Goal: Information Seeking & Learning: Learn about a topic

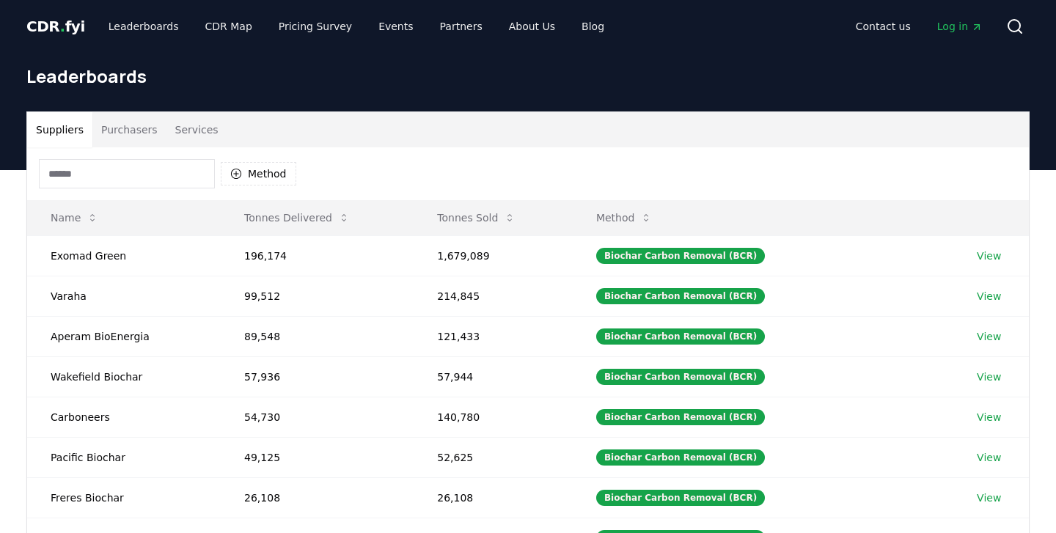
scroll to position [103, 0]
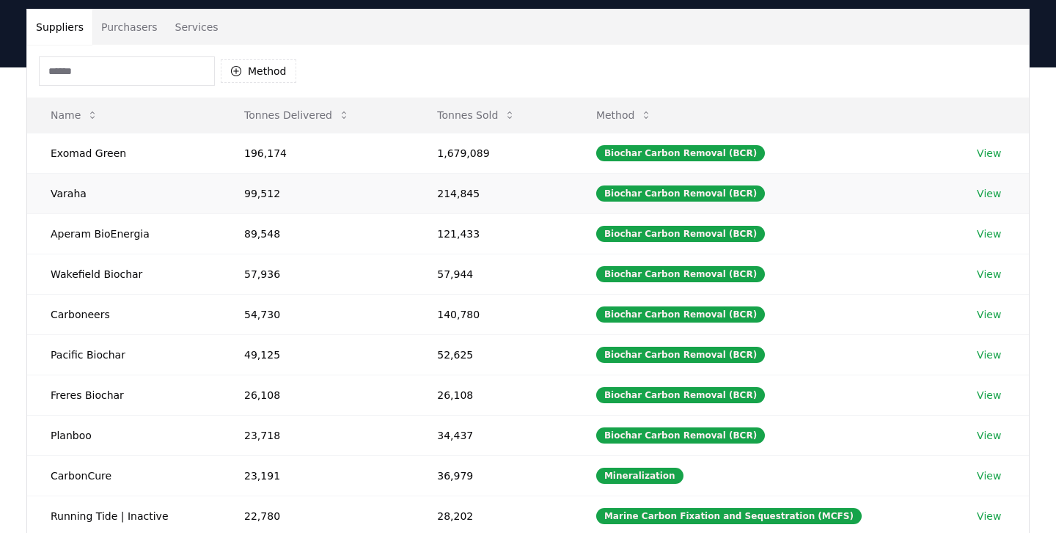
click at [990, 189] on link "View" at bounding box center [989, 193] width 24 height 15
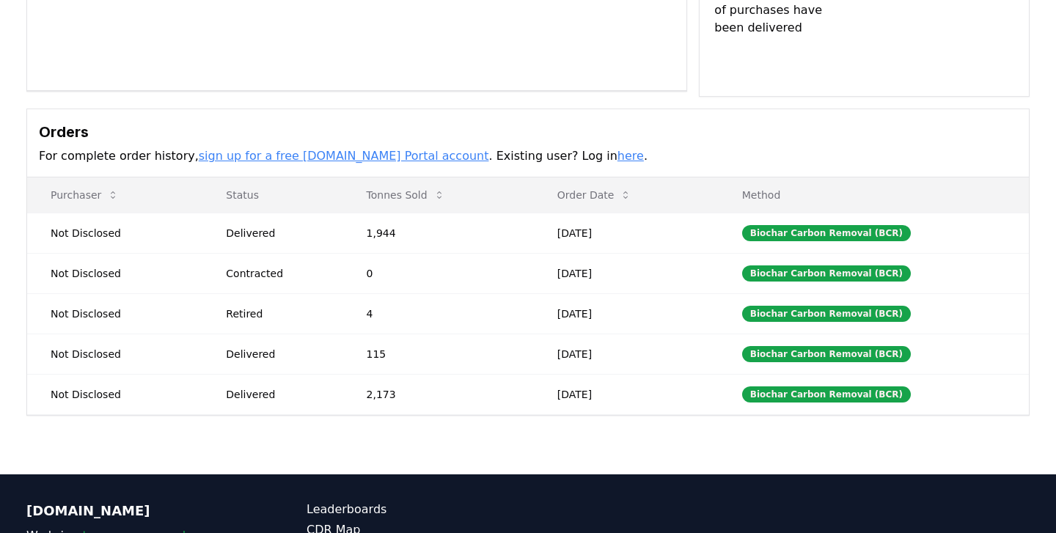
scroll to position [332, 0]
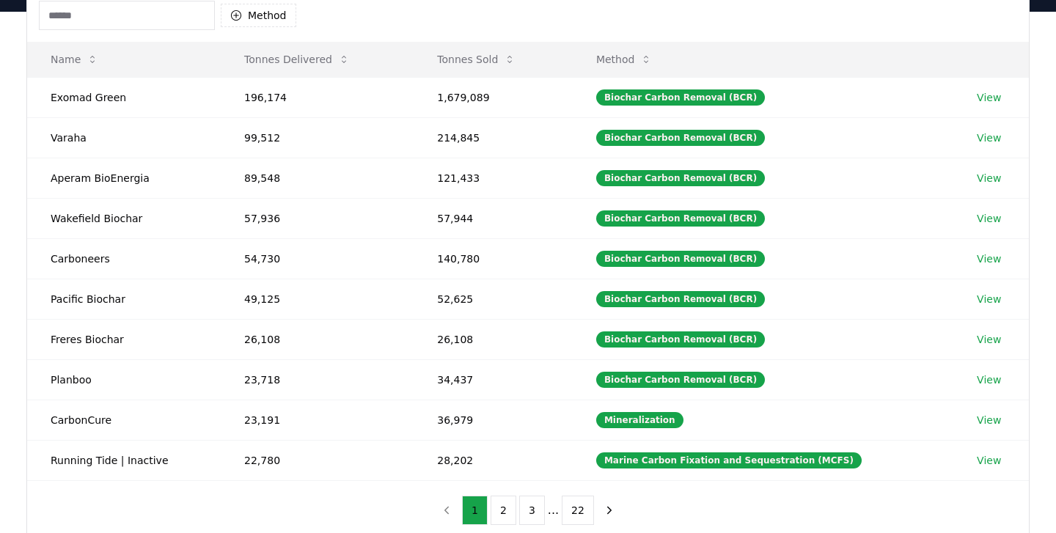
scroll to position [163, 0]
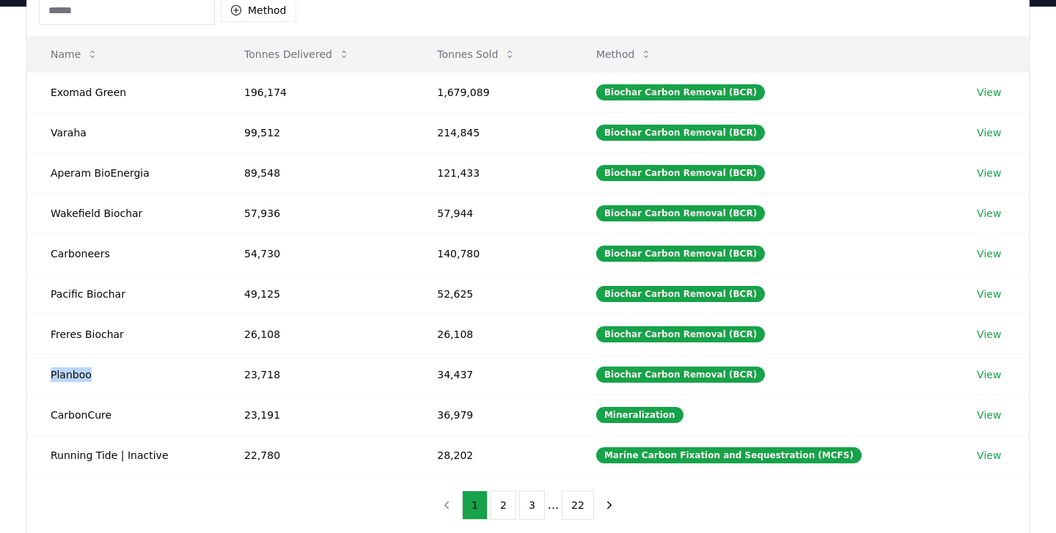
click at [77, 378] on td "Planboo" at bounding box center [124, 374] width 194 height 40
